Goal: Obtain resource: Obtain resource

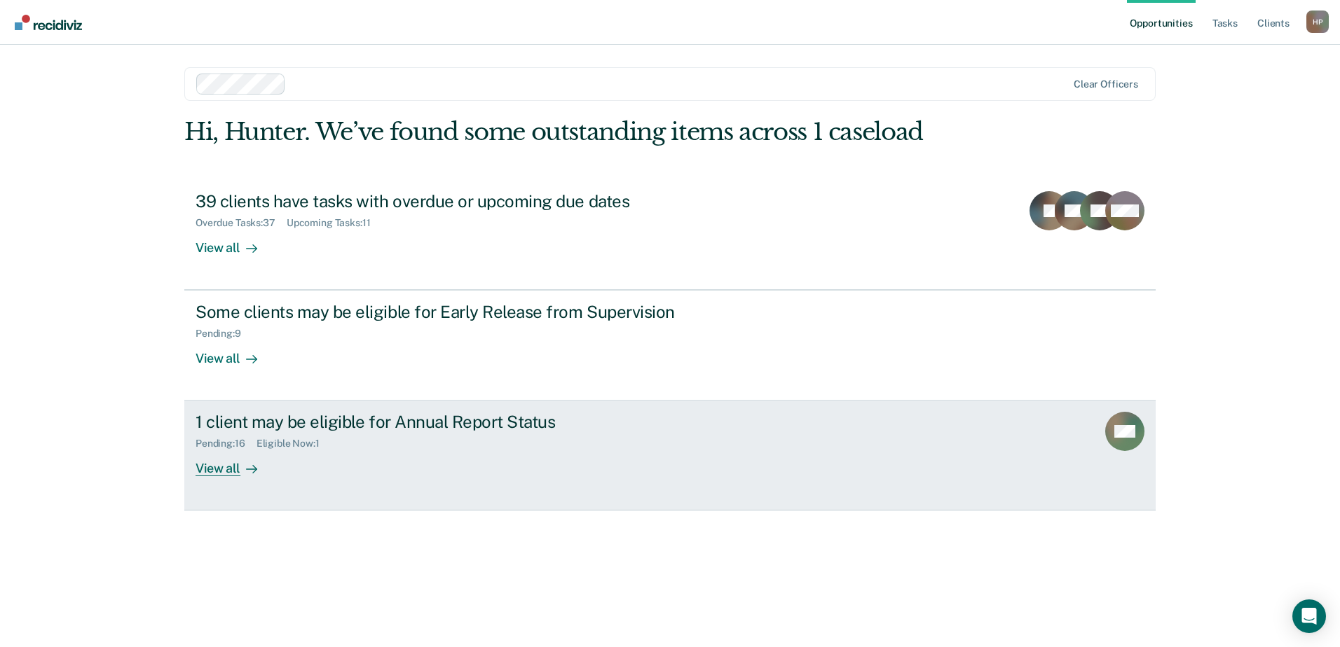
click at [389, 461] on div "1 client may be eligible for Annual Report Status Pending : 16 Eligible Now : 1…" at bounding box center [457, 444] width 525 height 64
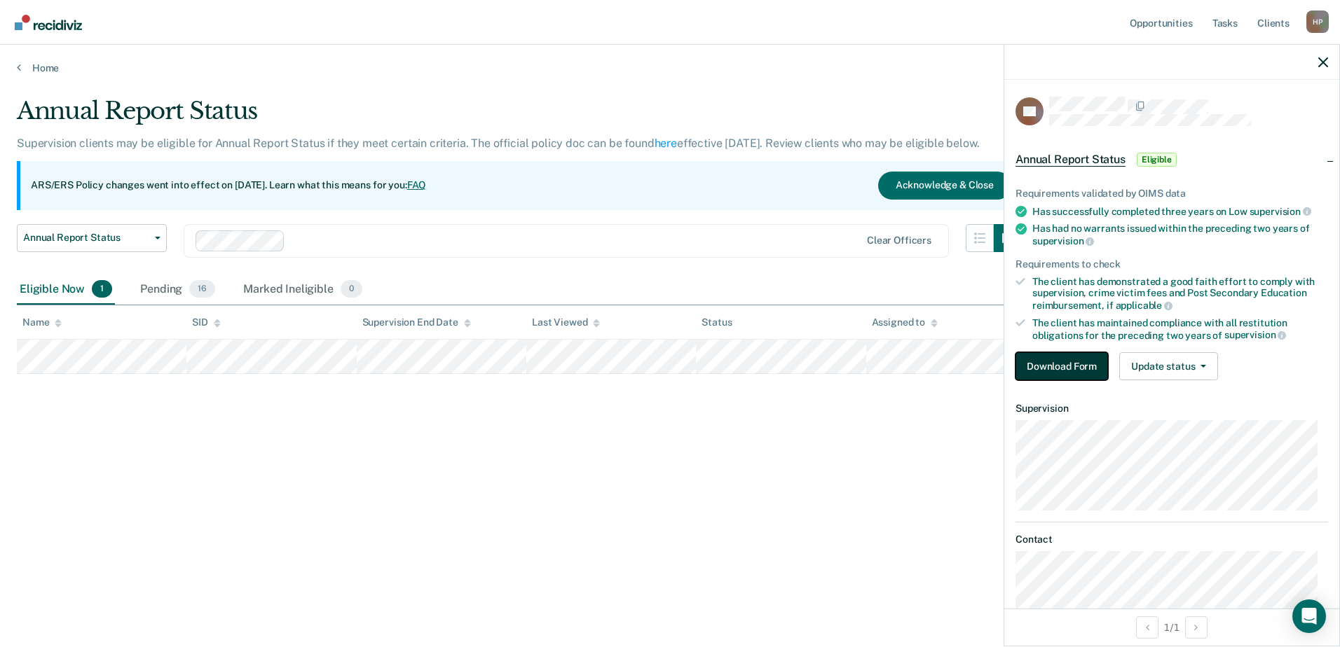
click at [1054, 367] on button "Download Form" at bounding box center [1061, 366] width 92 height 28
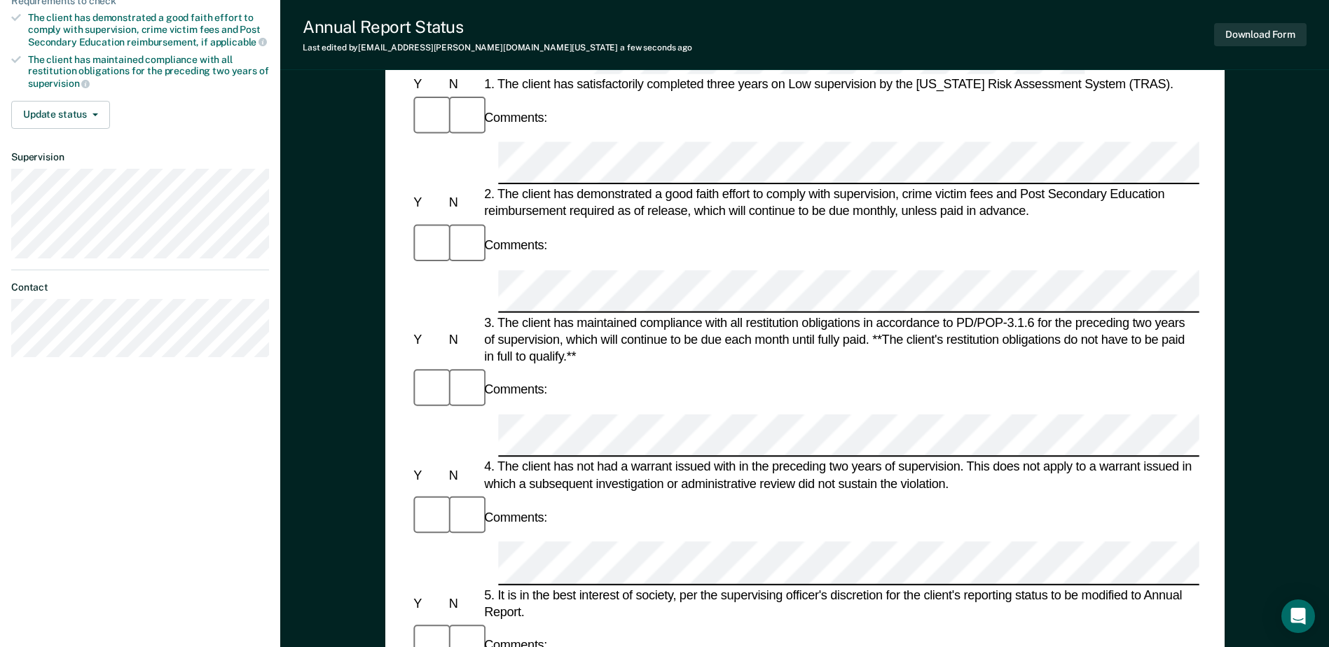
scroll to position [350, 0]
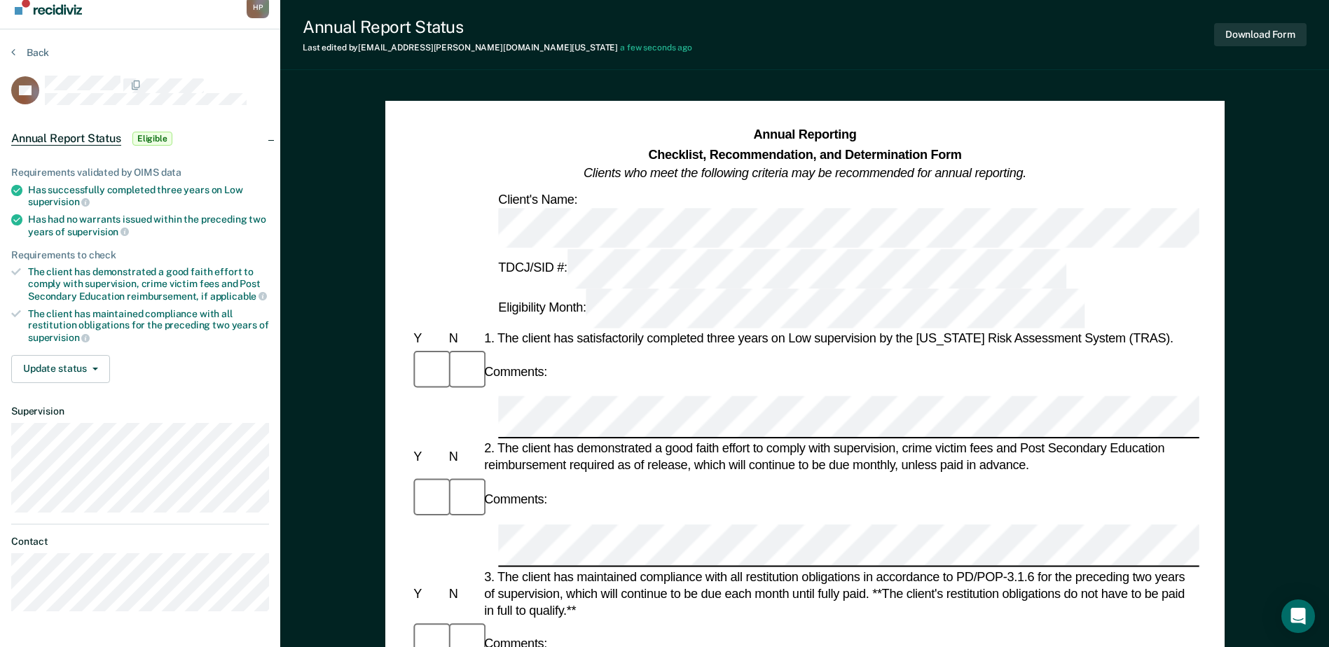
scroll to position [0, 0]
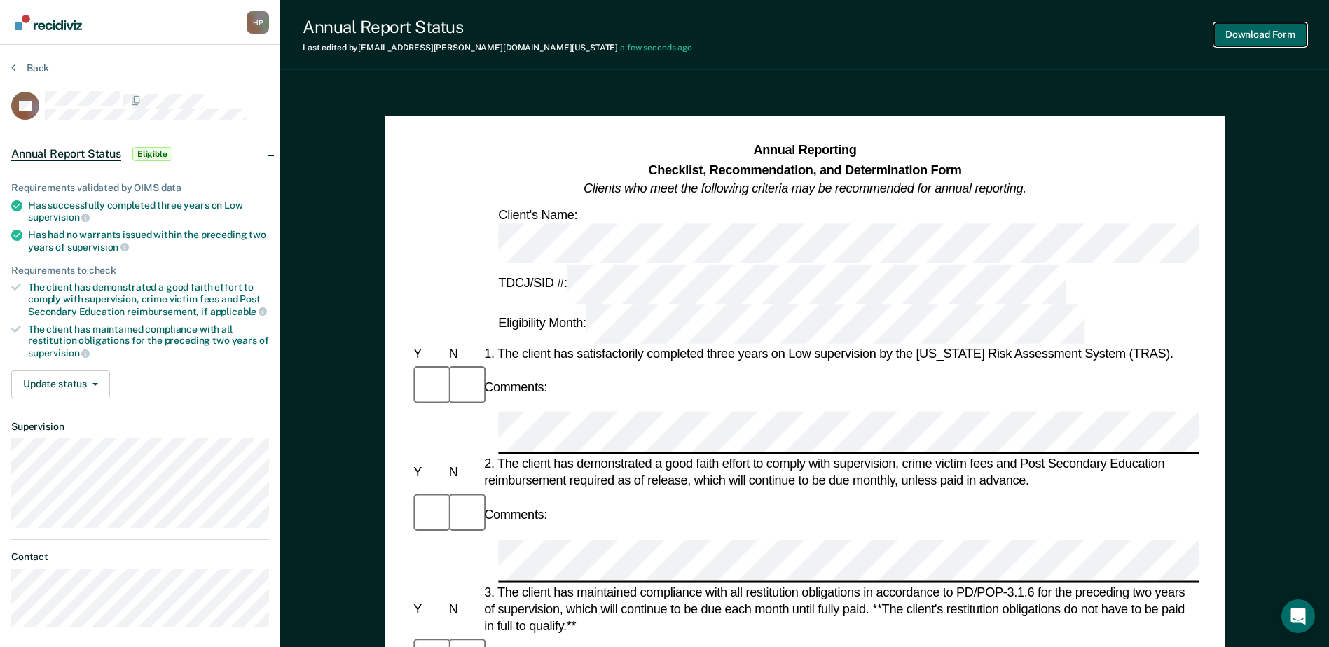
click at [1244, 29] on button "Download Form" at bounding box center [1260, 34] width 92 height 23
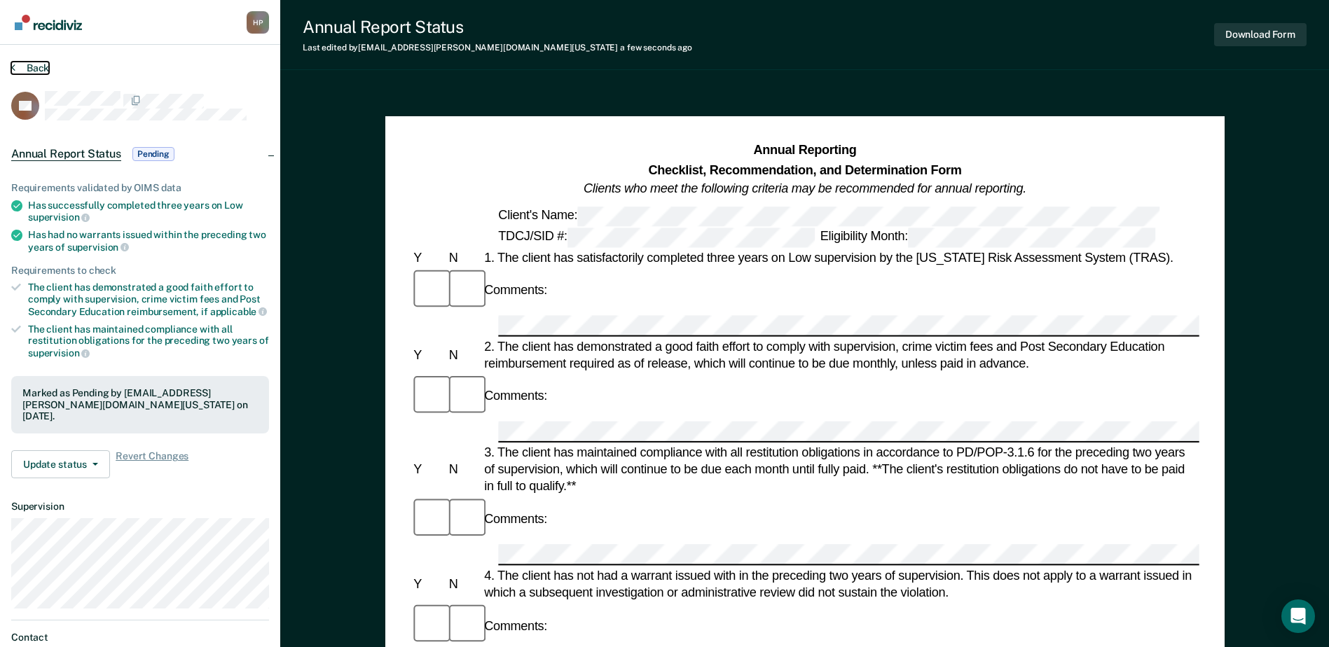
click at [43, 71] on button "Back" at bounding box center [30, 68] width 38 height 13
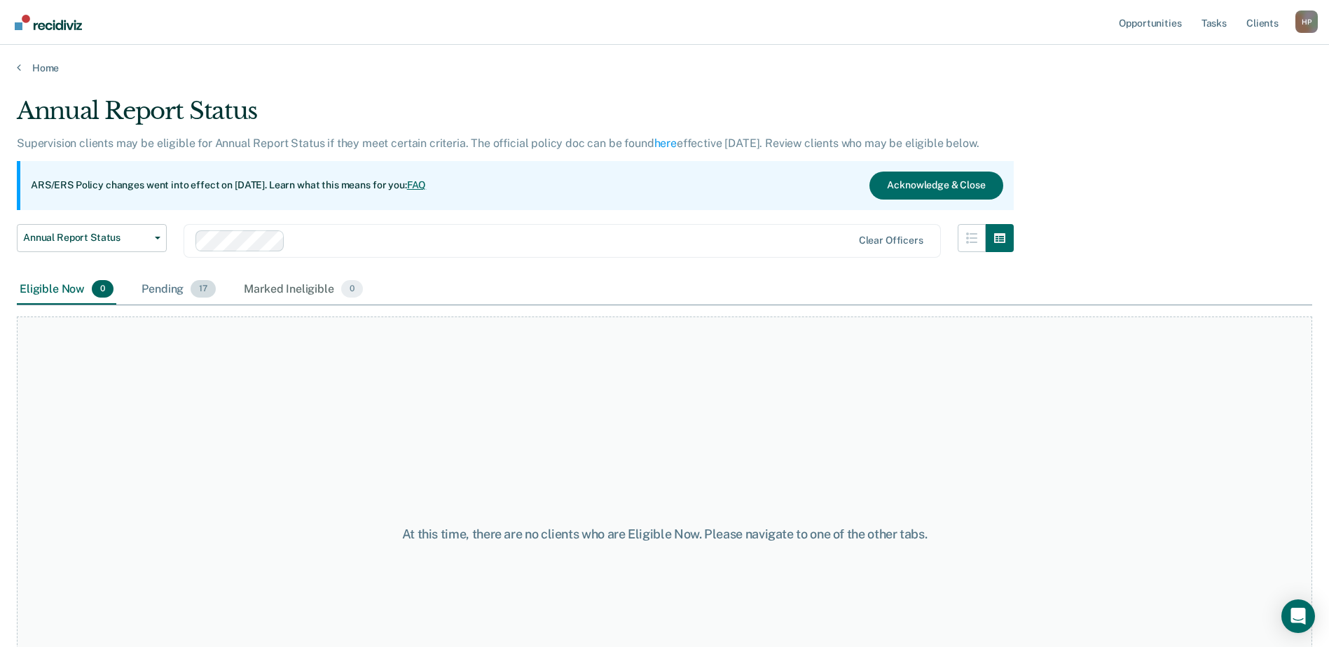
click at [165, 288] on div "Pending 17" at bounding box center [179, 290] width 80 height 31
